Goal: Obtain resource: Download file/media

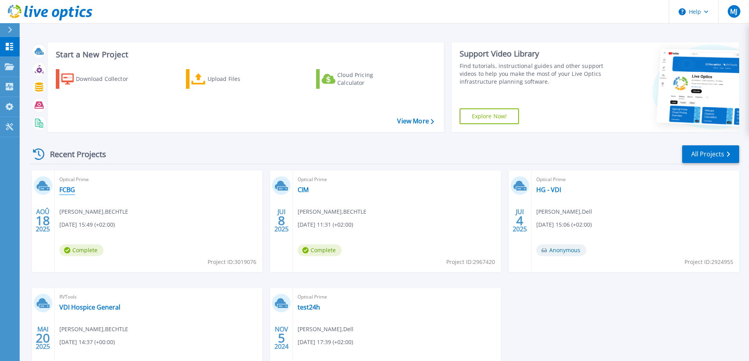
click at [67, 192] on link "FCBG" at bounding box center [67, 190] width 16 height 8
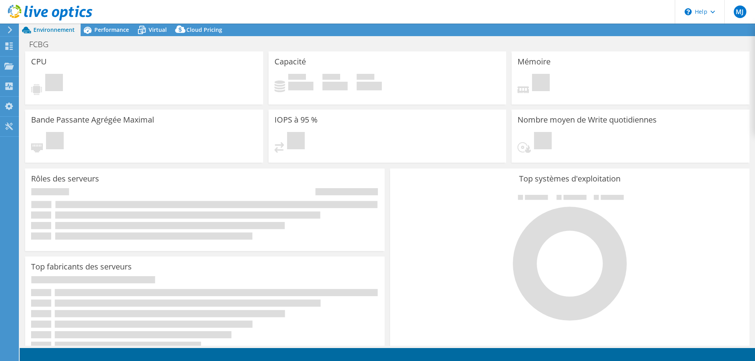
select select "USD"
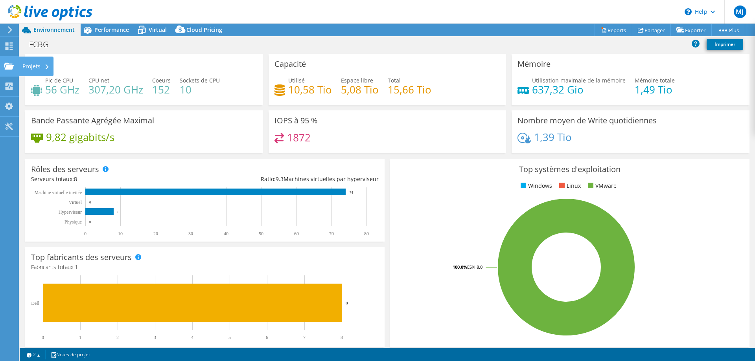
click at [13, 66] on use at bounding box center [8, 66] width 9 height 7
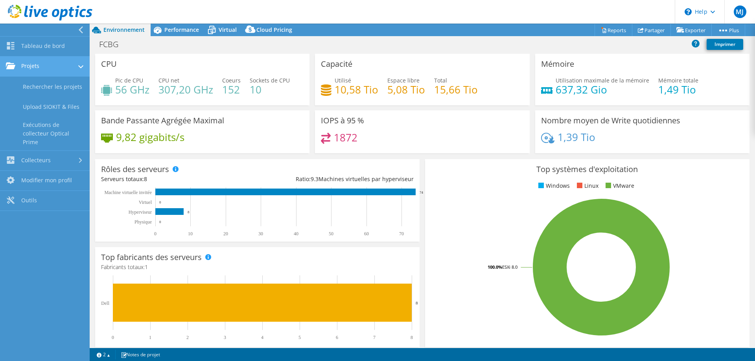
click at [59, 69] on link "Projets" at bounding box center [45, 67] width 90 height 20
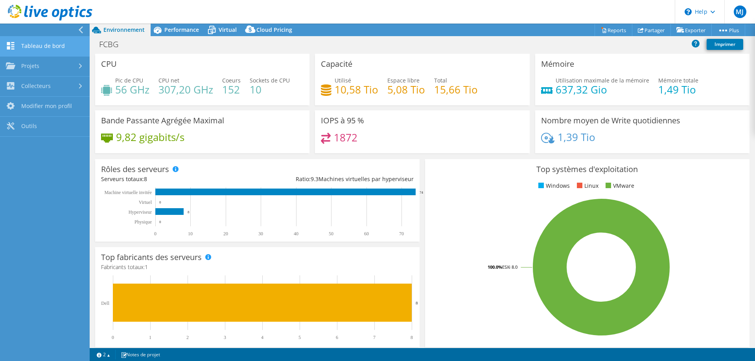
click at [37, 49] on link "Tableau de bord" at bounding box center [45, 47] width 90 height 20
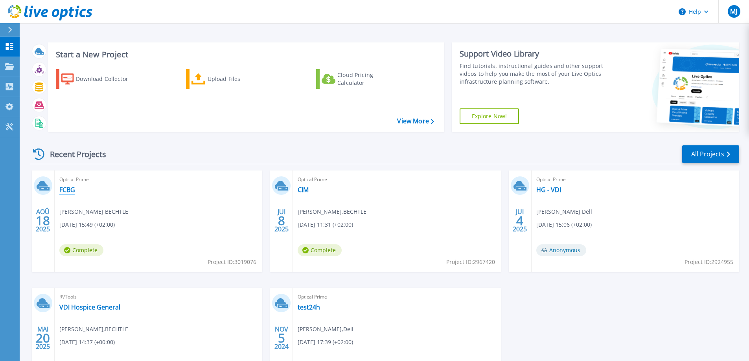
click at [70, 187] on link "FCBG" at bounding box center [67, 190] width 16 height 8
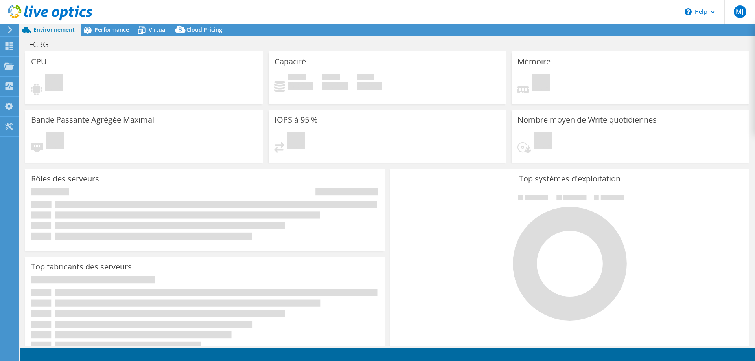
select select "USD"
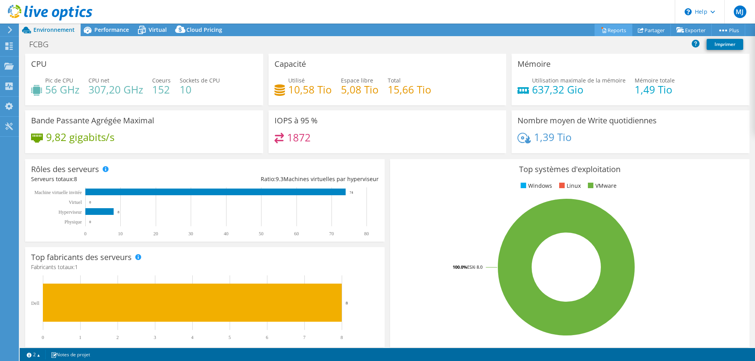
click at [608, 31] on link "Reports" at bounding box center [614, 30] width 38 height 12
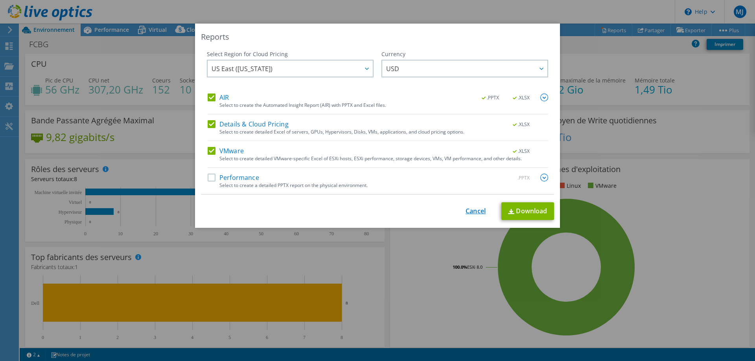
click at [478, 210] on link "Cancel" at bounding box center [476, 211] width 20 height 7
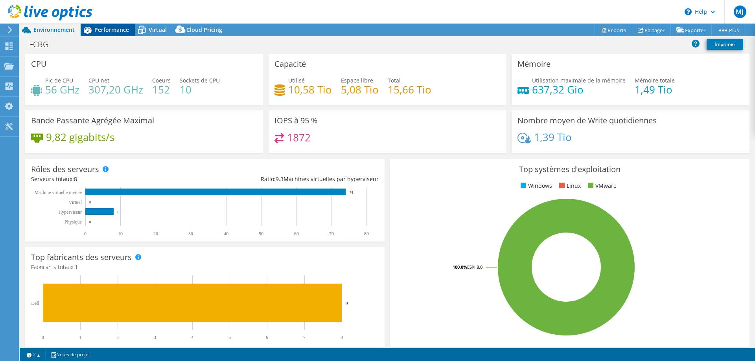
click at [109, 27] on span "Performance" at bounding box center [111, 29] width 35 height 7
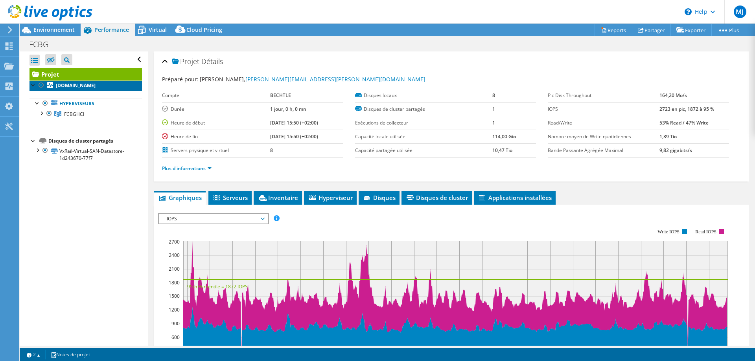
click at [74, 86] on b "fcbgesx011.campusbiotech.ch" at bounding box center [76, 85] width 40 height 7
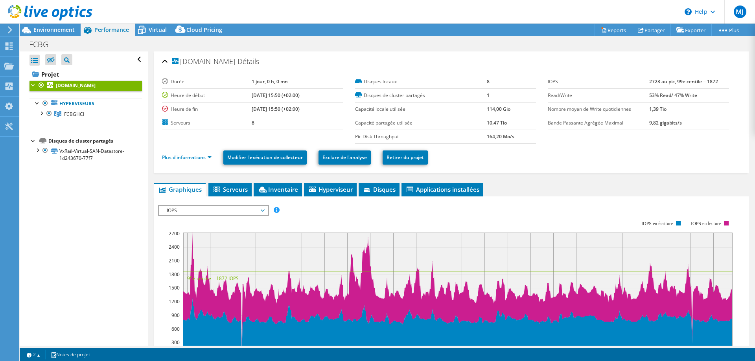
click at [33, 85] on div at bounding box center [34, 85] width 8 height 8
click at [32, 105] on div at bounding box center [34, 104] width 8 height 8
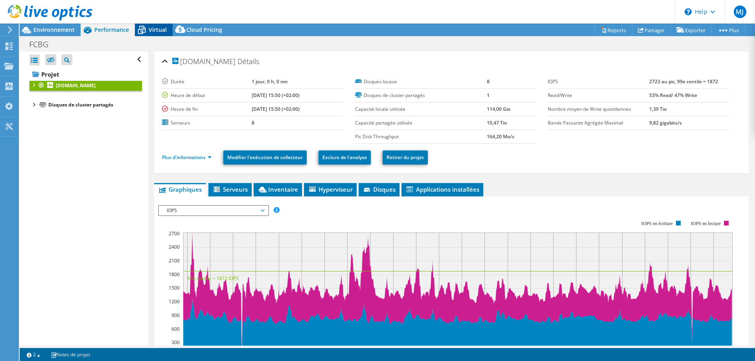
click at [155, 30] on span "Virtual" at bounding box center [158, 29] width 18 height 7
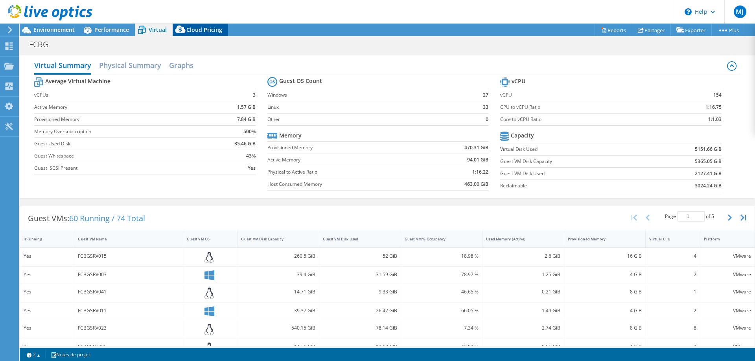
click at [192, 31] on span "Cloud Pricing" at bounding box center [204, 29] width 36 height 7
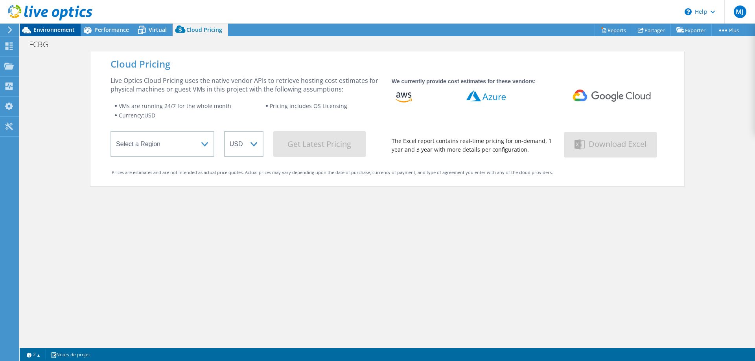
click at [48, 30] on span "Environnement" at bounding box center [53, 29] width 41 height 7
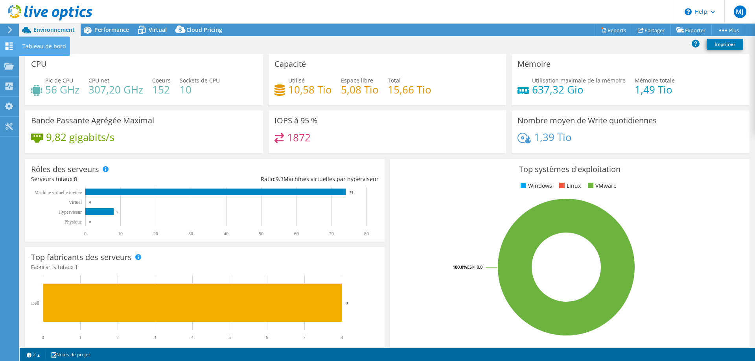
click at [11, 48] on use at bounding box center [9, 45] width 7 height 7
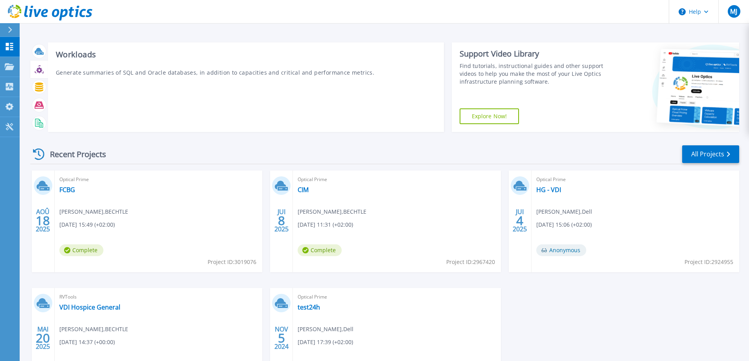
click at [39, 72] on icon at bounding box center [39, 70] width 6 height 6
click at [39, 90] on icon at bounding box center [39, 87] width 8 height 9
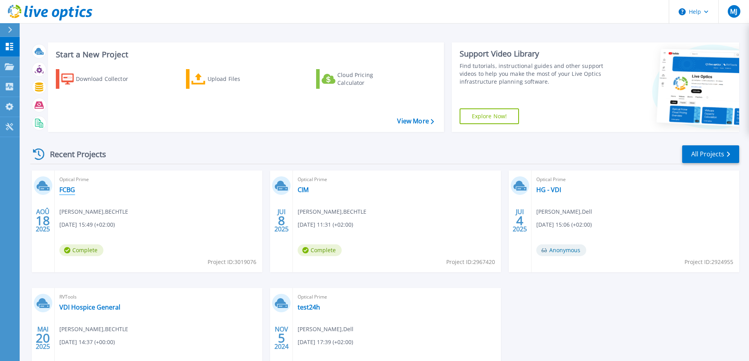
click at [67, 189] on link "FCBG" at bounding box center [67, 190] width 16 height 8
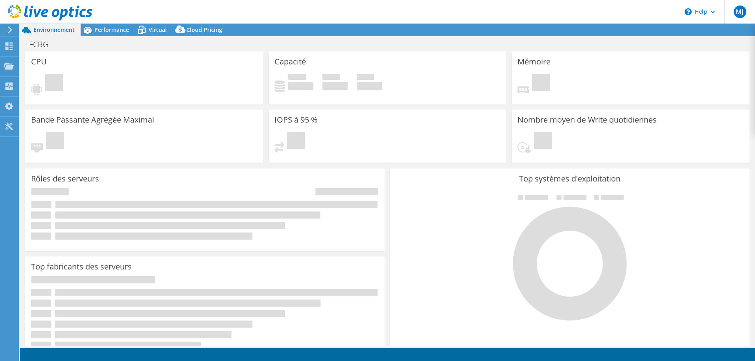
select select "USD"
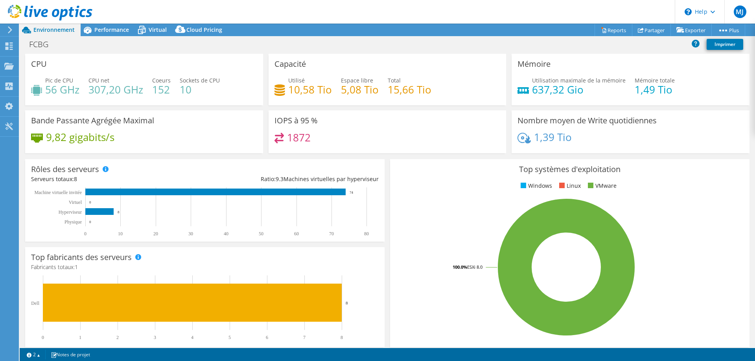
drag, startPoint x: 41, startPoint y: 31, endPoint x: 32, endPoint y: 32, distance: 9.2
click at [41, 31] on span "Environnement" at bounding box center [53, 29] width 41 height 7
click at [31, 13] on use at bounding box center [50, 13] width 85 height 16
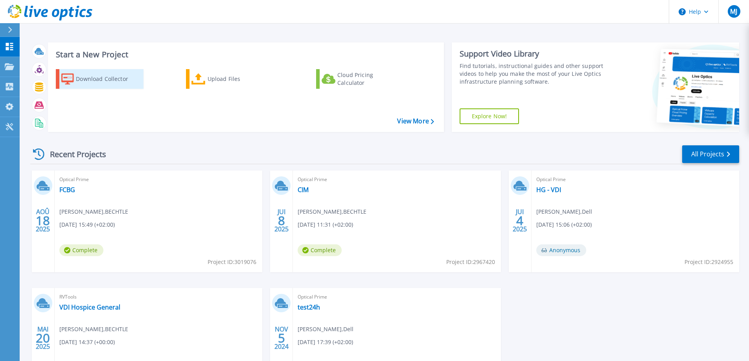
click at [114, 81] on div "Download Collector" at bounding box center [107, 79] width 63 height 16
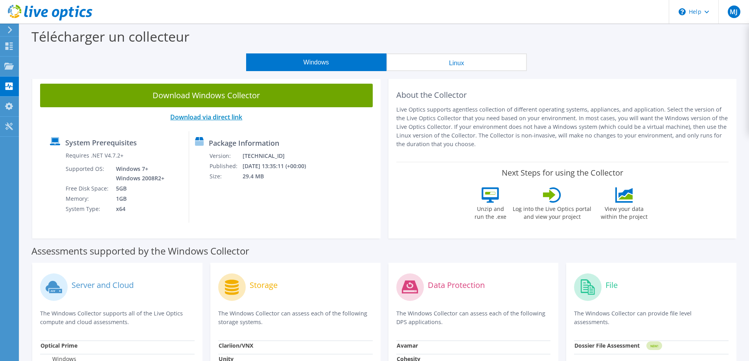
click at [223, 115] on link "Download via direct link" at bounding box center [206, 117] width 72 height 9
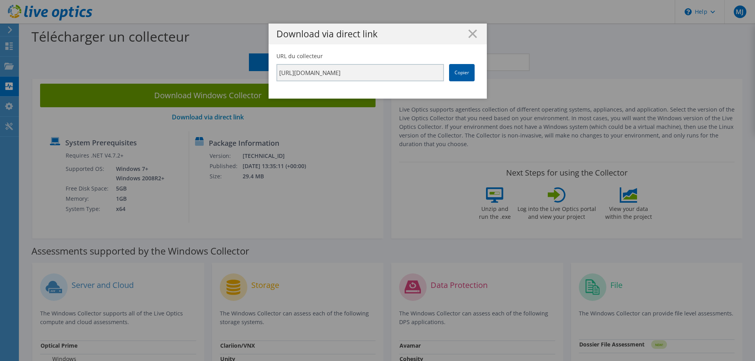
click at [461, 67] on link "Copier" at bounding box center [462, 72] width 26 height 17
click at [469, 33] on line at bounding box center [473, 34] width 8 height 8
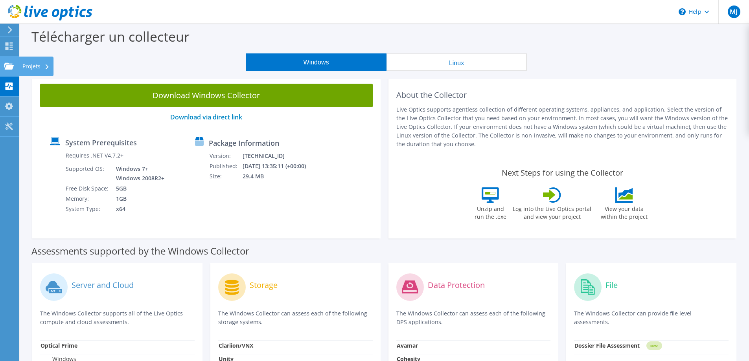
click at [9, 65] on use at bounding box center [8, 66] width 9 height 7
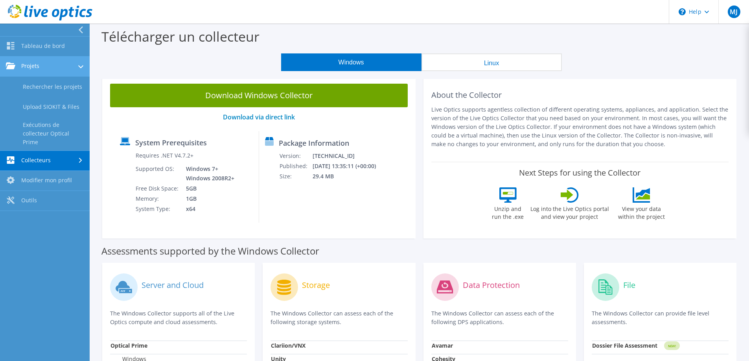
click at [40, 66] on link "Projets" at bounding box center [45, 67] width 90 height 20
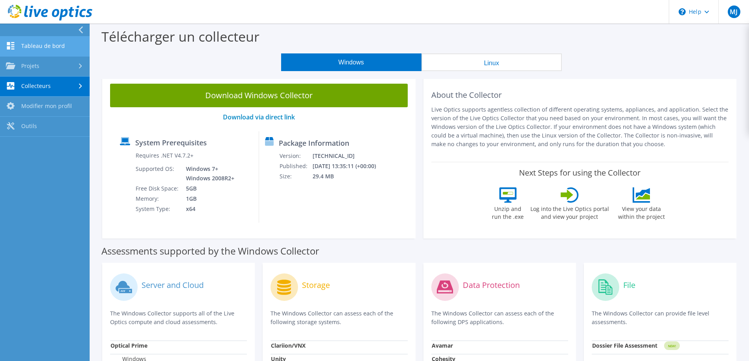
click at [41, 47] on link "Tableau de bord" at bounding box center [45, 47] width 90 height 20
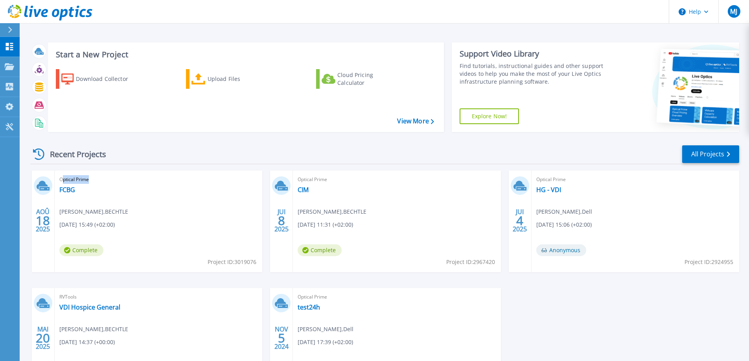
drag, startPoint x: 92, startPoint y: 178, endPoint x: 62, endPoint y: 181, distance: 30.4
click at [62, 181] on span "Optical Prime" at bounding box center [158, 179] width 198 height 9
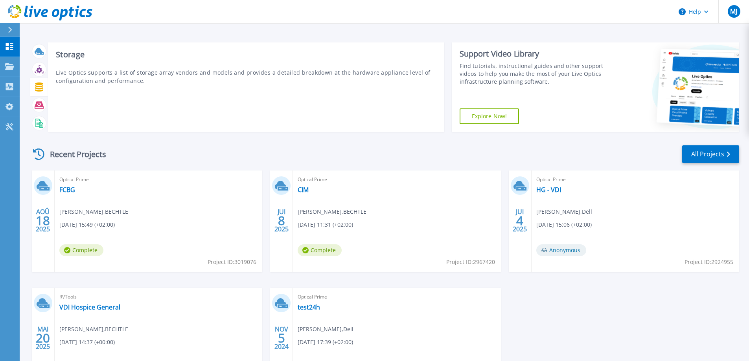
click at [37, 89] on icon at bounding box center [39, 87] width 8 height 9
click at [37, 87] on icon at bounding box center [39, 87] width 8 height 9
click at [47, 84] on div at bounding box center [39, 87] width 18 height 18
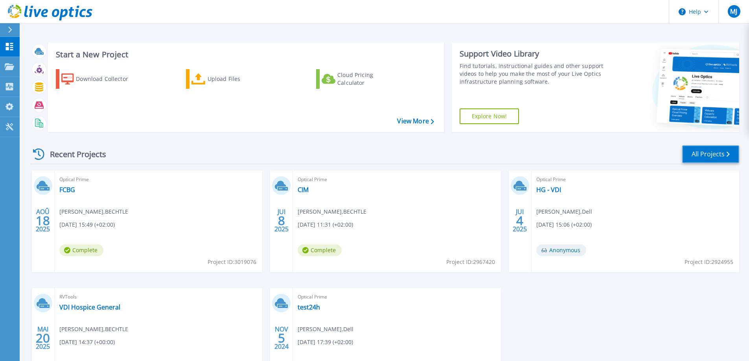
click at [697, 155] on link "All Projects" at bounding box center [710, 155] width 57 height 18
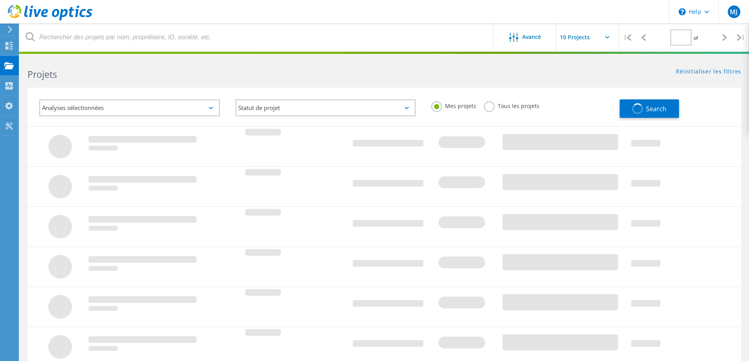
type input "1"
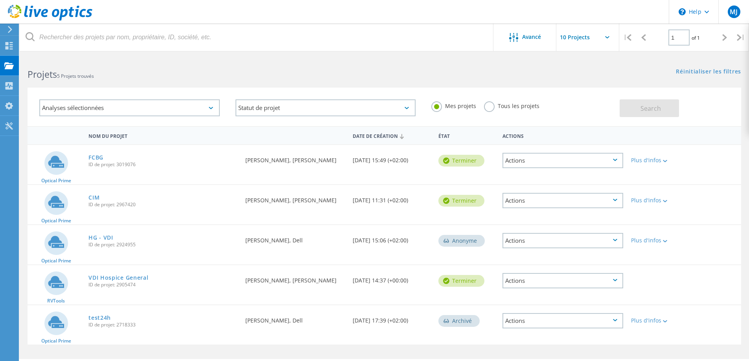
scroll to position [22, 0]
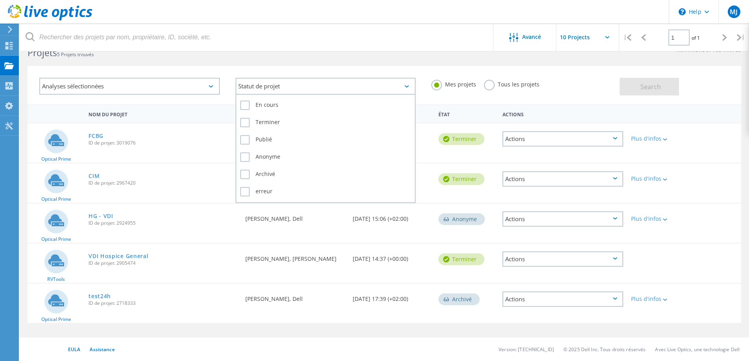
click at [286, 87] on div "Statut de projet" at bounding box center [326, 86] width 181 height 17
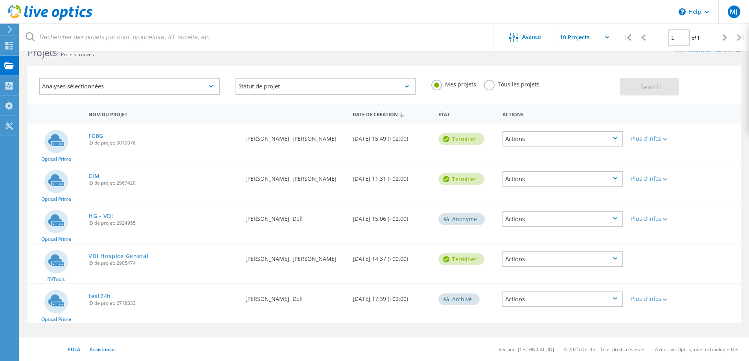
click at [492, 84] on label "Tous les projets" at bounding box center [511, 83] width 55 height 7
click at [0, 0] on input "Tous les projets" at bounding box center [0, 0] width 0 height 0
click at [632, 85] on button "Search" at bounding box center [649, 87] width 59 height 18
click at [155, 85] on div "Analyses sélectionnées" at bounding box center [129, 86] width 181 height 17
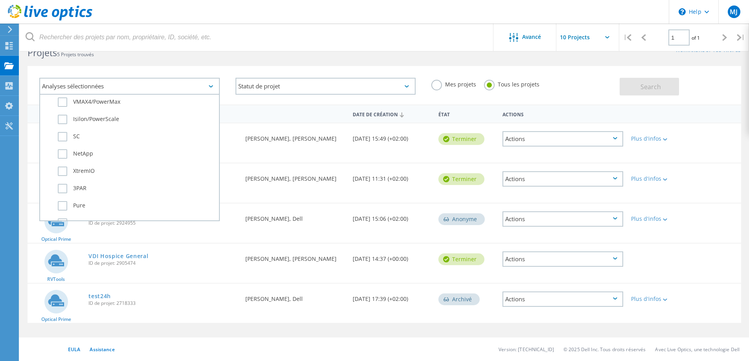
scroll to position [238, 0]
click at [63, 159] on label "Isilon/PowerScale" at bounding box center [136, 158] width 157 height 9
click at [0, 0] on input "Isilon/PowerScale" at bounding box center [0, 0] width 0 height 0
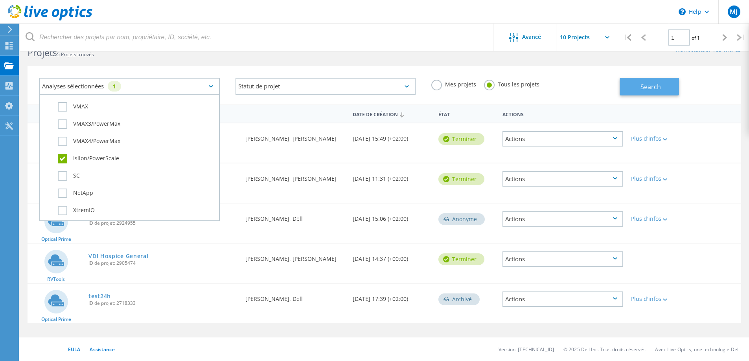
click at [645, 85] on span "Search" at bounding box center [651, 87] width 20 height 9
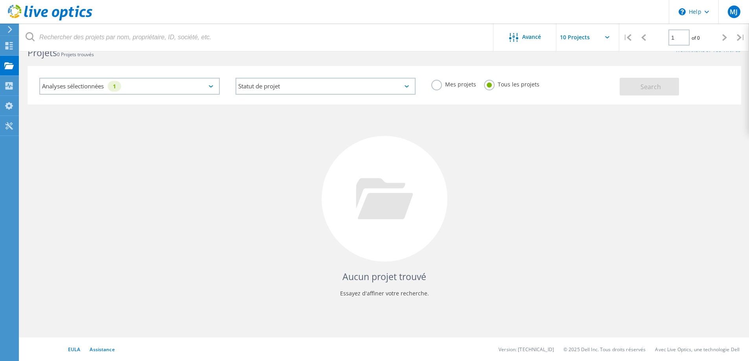
scroll to position [0, 0]
